Goal: Task Accomplishment & Management: Use online tool/utility

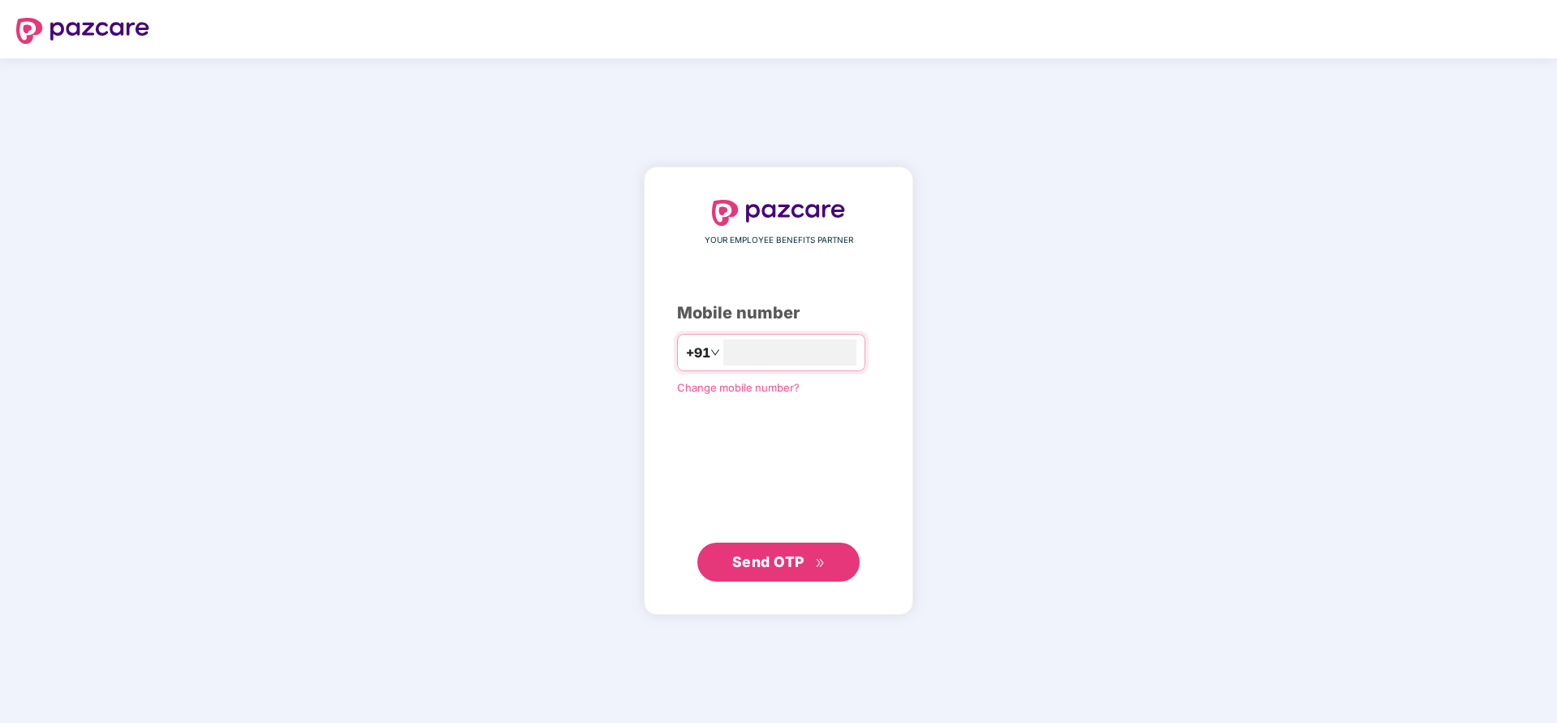
type input "**********"
click at [727, 568] on button "Send OTP" at bounding box center [778, 561] width 162 height 39
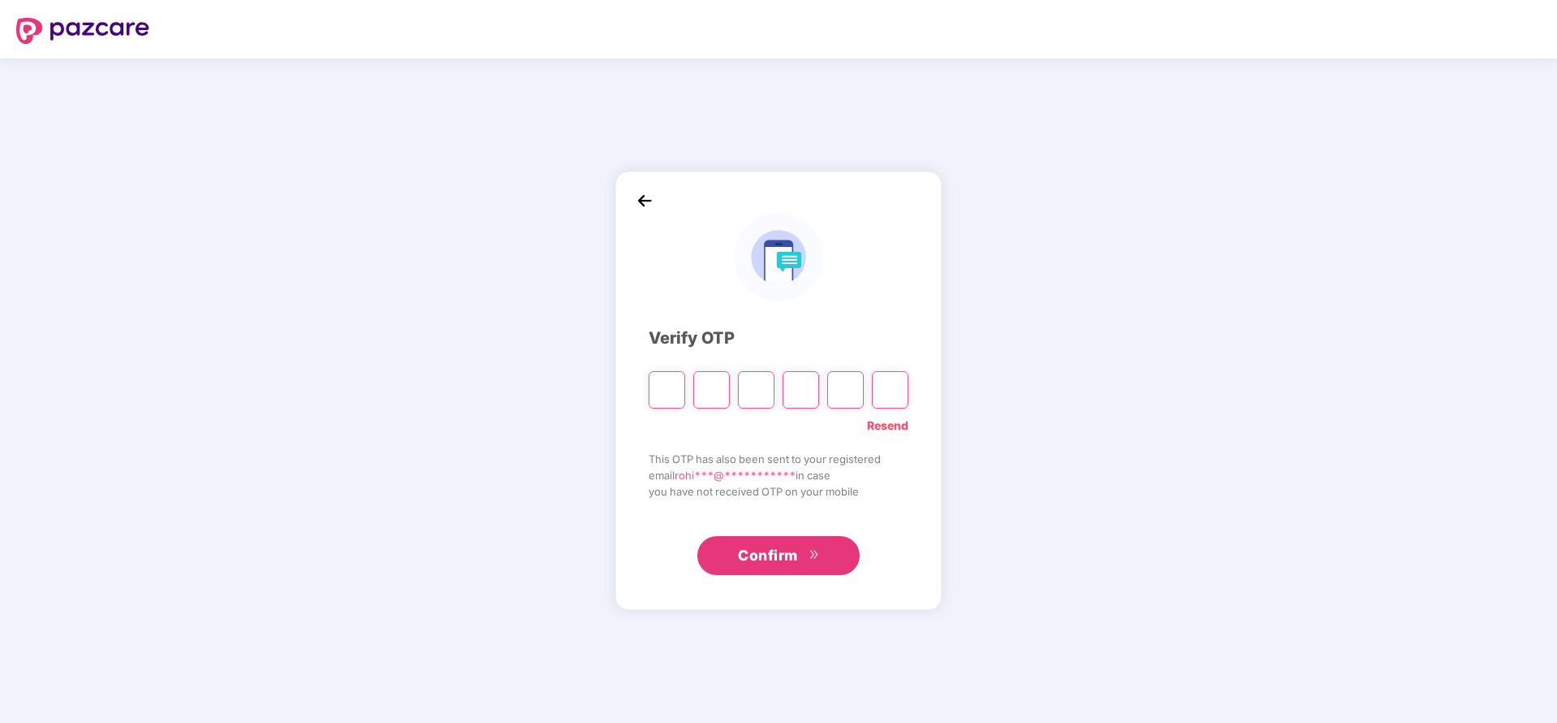
paste input "*"
type input "*"
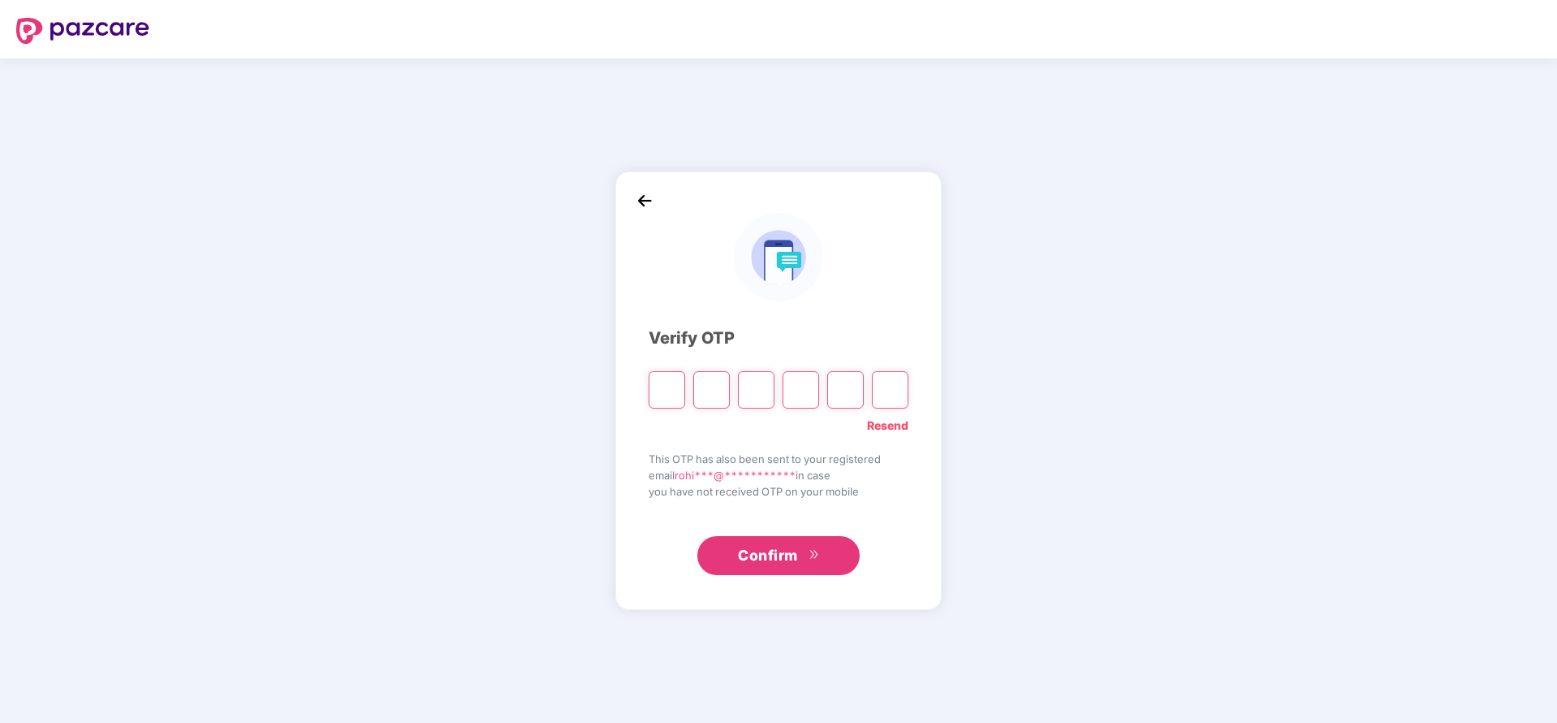
type input "*"
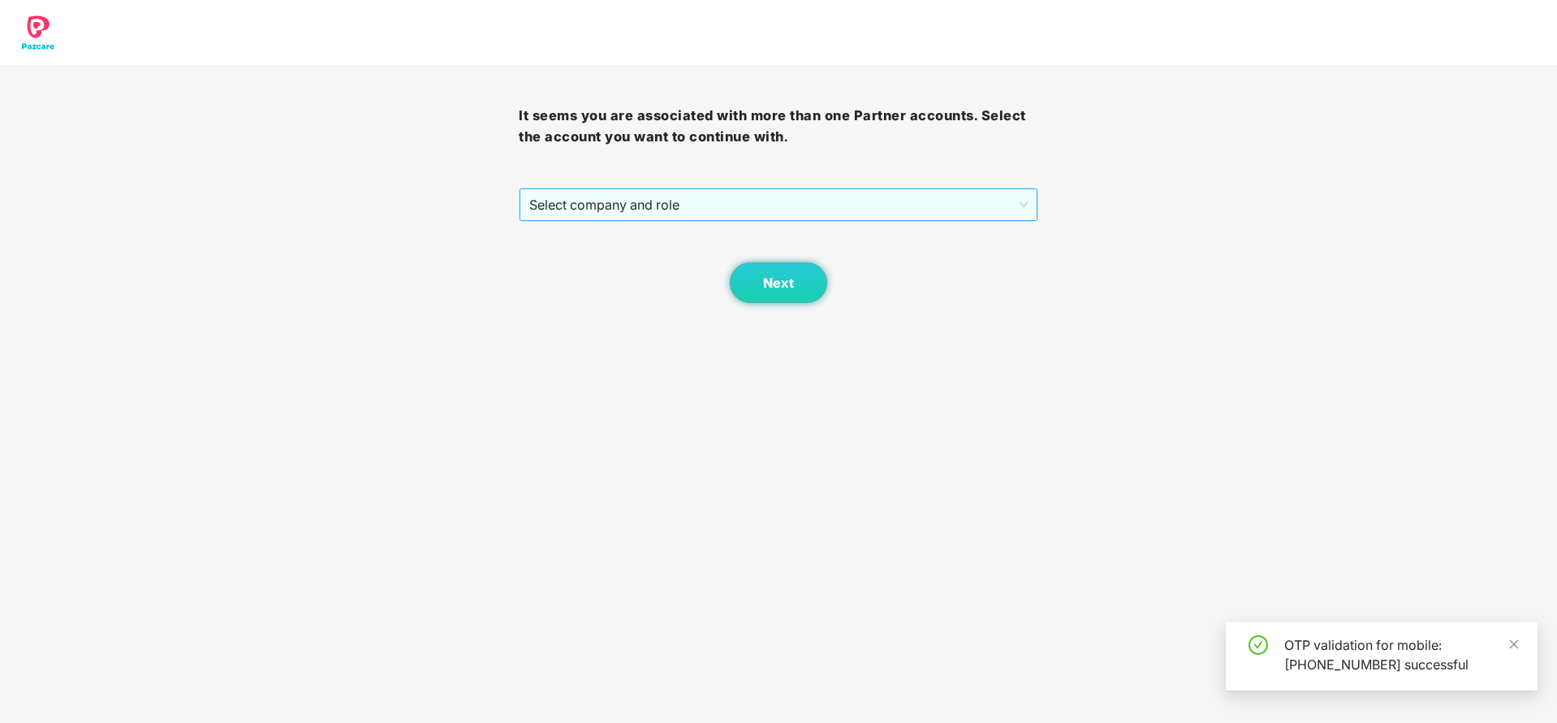
click at [732, 189] on span "Select company and role" at bounding box center [778, 204] width 498 height 31
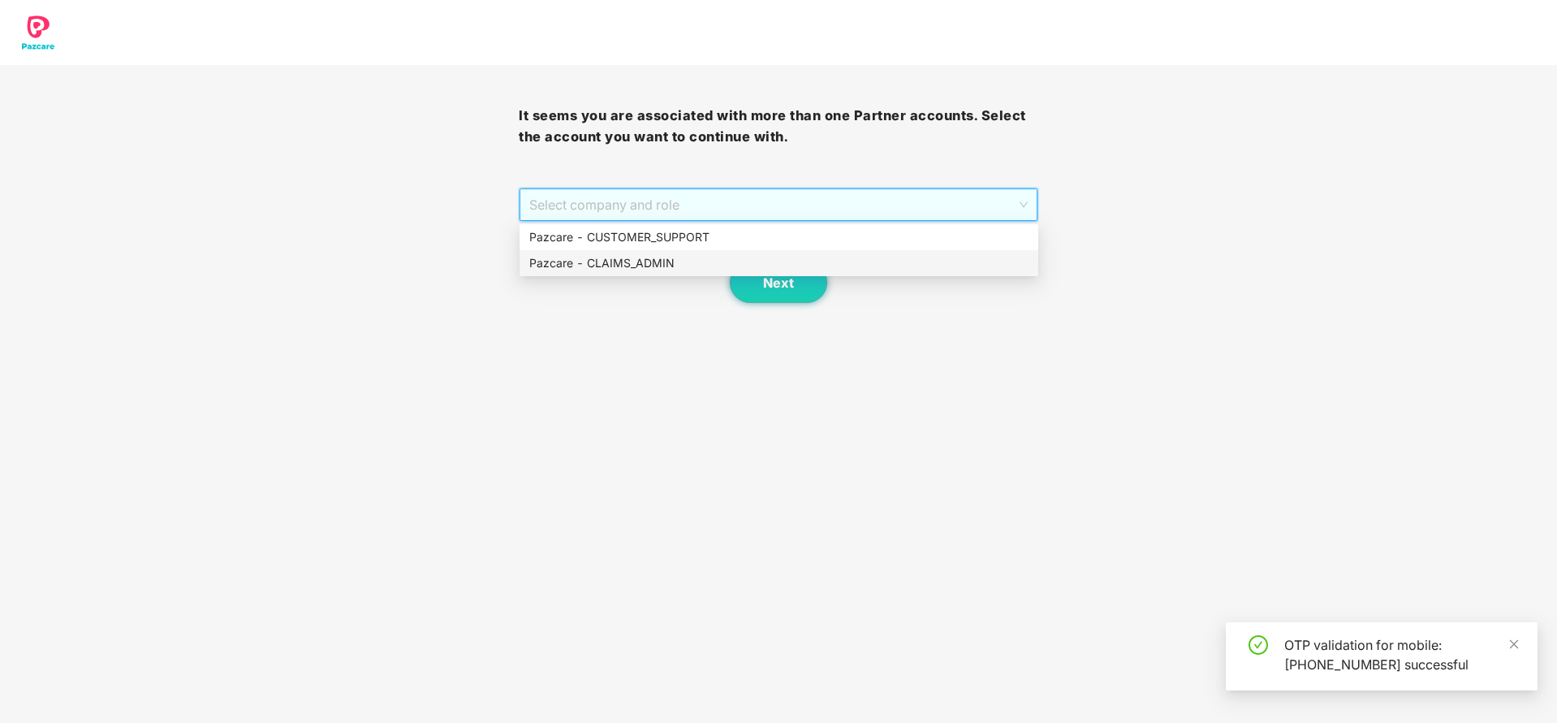
click at [651, 269] on div "Pazcare - CLAIMS_ADMIN" at bounding box center [778, 263] width 499 height 18
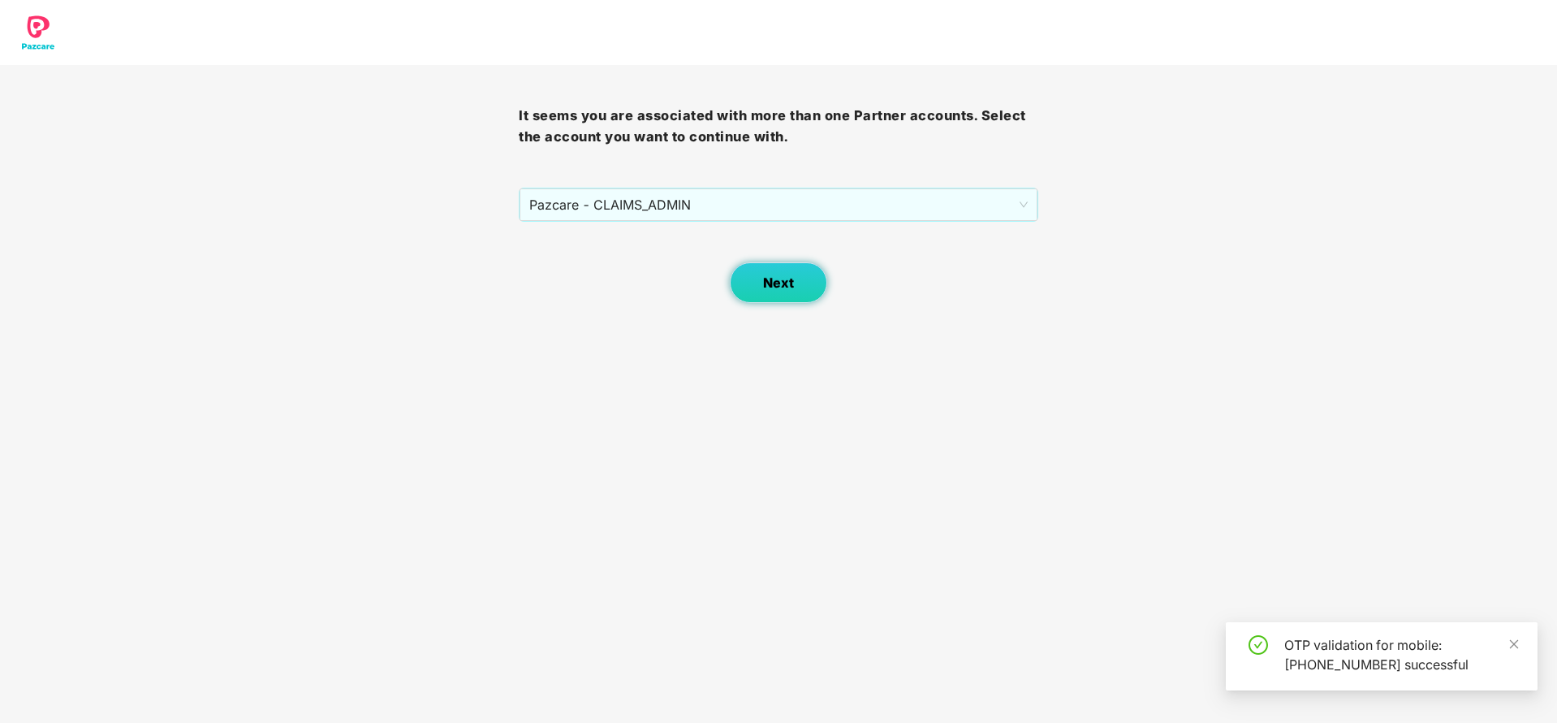
click at [754, 275] on button "Next" at bounding box center [778, 282] width 97 height 41
